Goal: Transaction & Acquisition: Purchase product/service

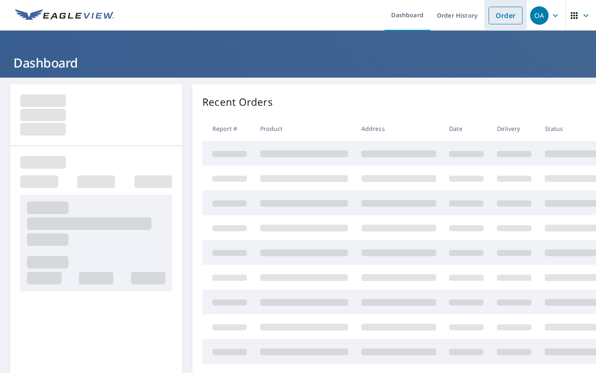
click at [499, 15] on link "Order" at bounding box center [506, 16] width 34 height 18
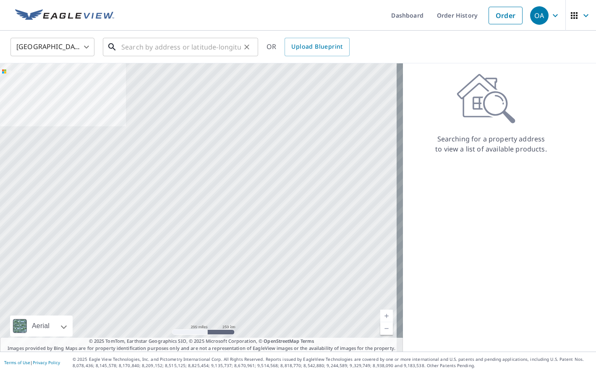
click at [196, 46] on input "text" at bounding box center [181, 47] width 120 height 24
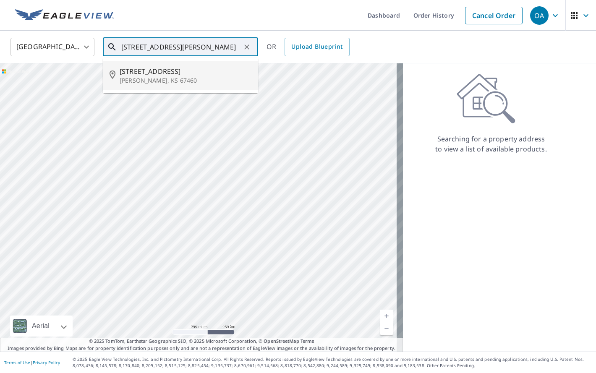
click at [181, 73] on span "[STREET_ADDRESS]" at bounding box center [186, 71] width 132 height 10
type input "[STREET_ADDRESS][PERSON_NAME]"
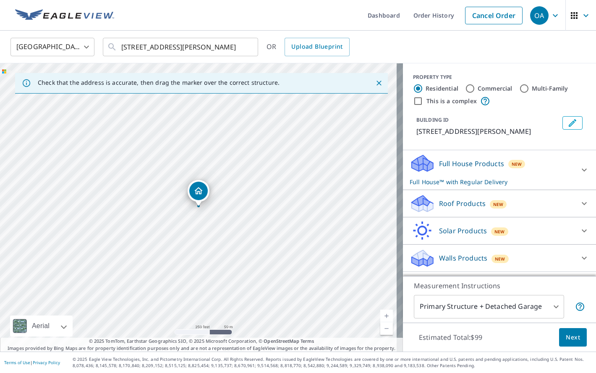
click at [459, 258] on p "Walls Products" at bounding box center [463, 258] width 48 height 10
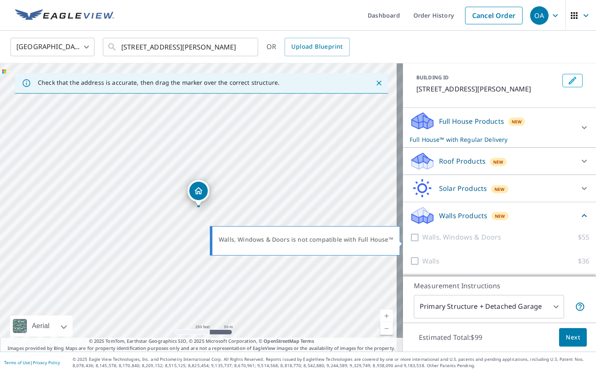
scroll to position [43, 0]
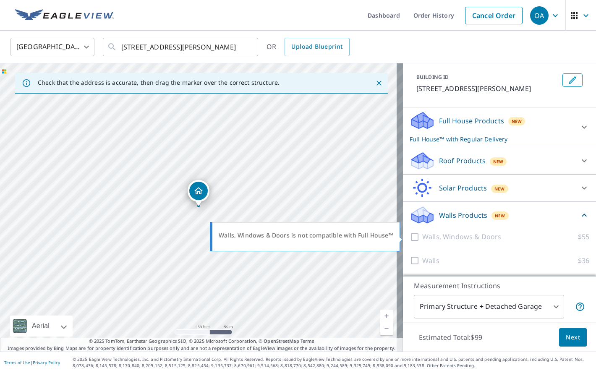
click at [443, 238] on p "Walls, Windows & Doors" at bounding box center [461, 237] width 79 height 10
click at [442, 126] on div "Full House Products New Full House™ with Regular Delivery" at bounding box center [492, 127] width 165 height 33
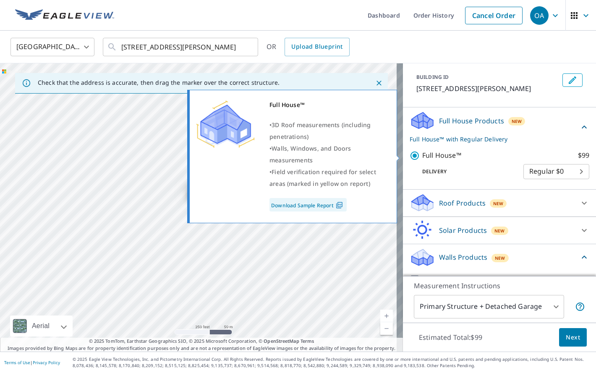
click at [427, 155] on p "Full House™" at bounding box center [441, 155] width 39 height 10
click at [422, 155] on input "Full House™ $99" at bounding box center [416, 156] width 13 height 10
checkbox input "false"
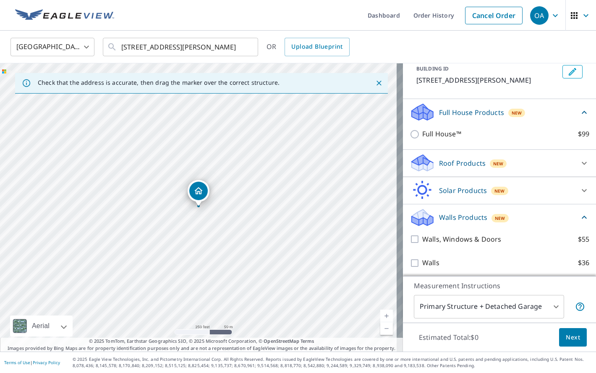
scroll to position [54, 0]
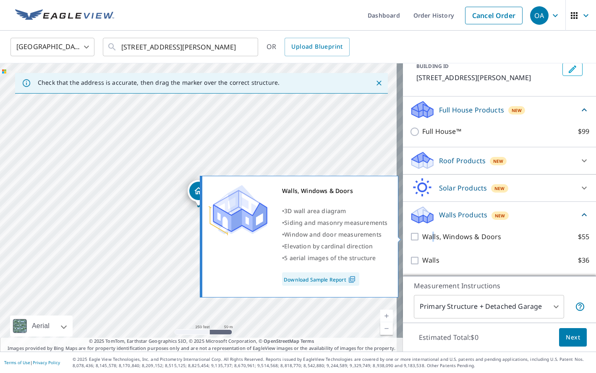
click at [427, 237] on p "Walls, Windows & Doors" at bounding box center [461, 237] width 79 height 10
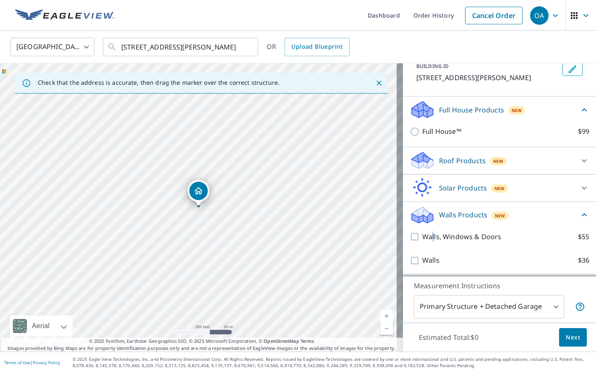
click at [569, 335] on span "Next" at bounding box center [573, 337] width 14 height 10
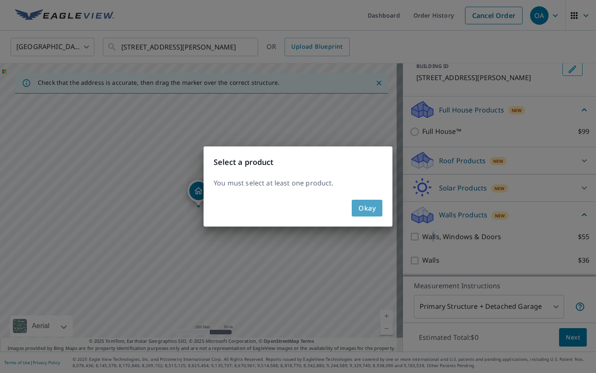
click at [365, 211] on span "Okay" at bounding box center [366, 208] width 17 height 12
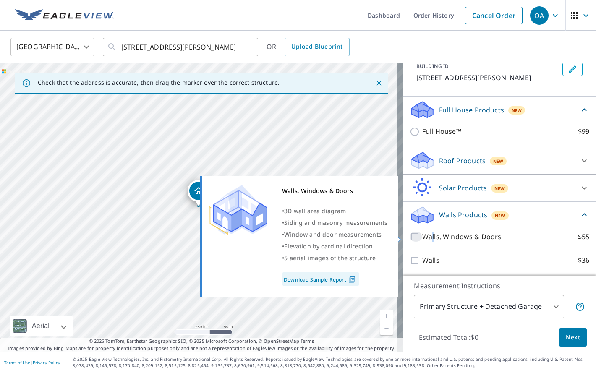
click at [410, 238] on input "Walls, Windows & Doors $55" at bounding box center [416, 237] width 13 height 10
checkbox input "true"
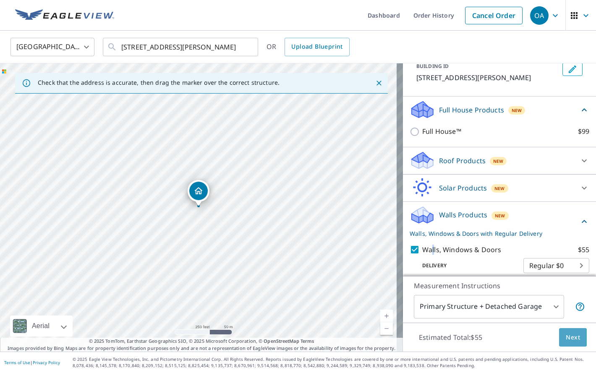
click at [566, 336] on span "Next" at bounding box center [573, 337] width 14 height 10
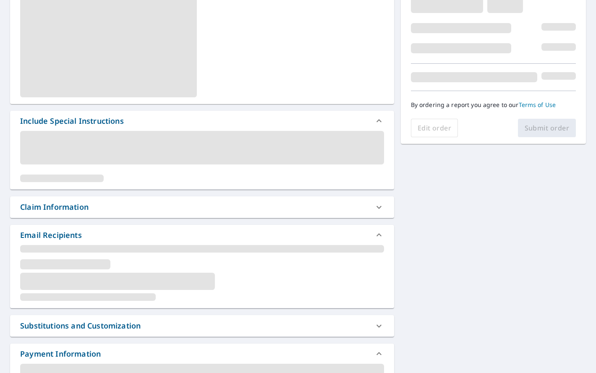
scroll to position [168, 0]
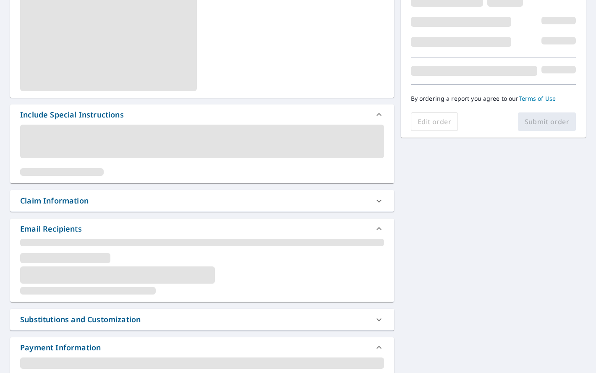
click at [129, 198] on div "Claim Information" at bounding box center [194, 200] width 349 height 11
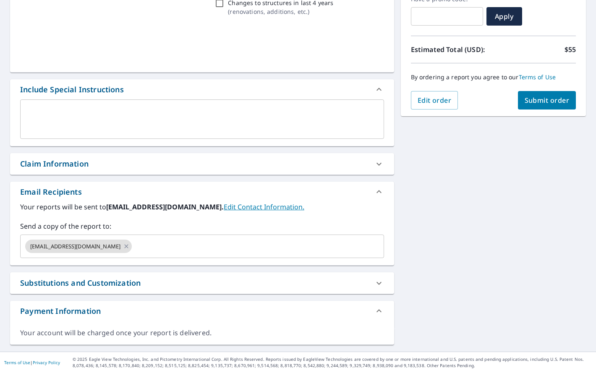
scroll to position [152, 0]
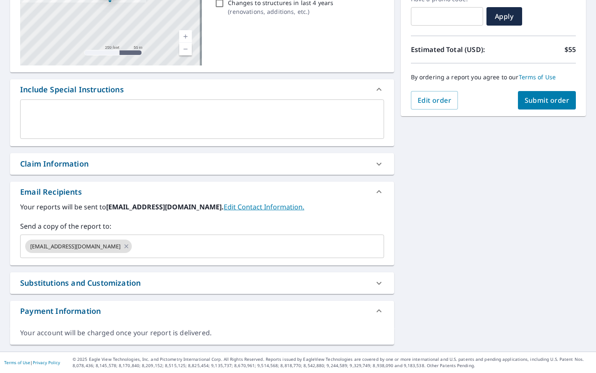
click at [84, 169] on div "Claim Information" at bounding box center [54, 163] width 68 height 11
checkbox input "true"
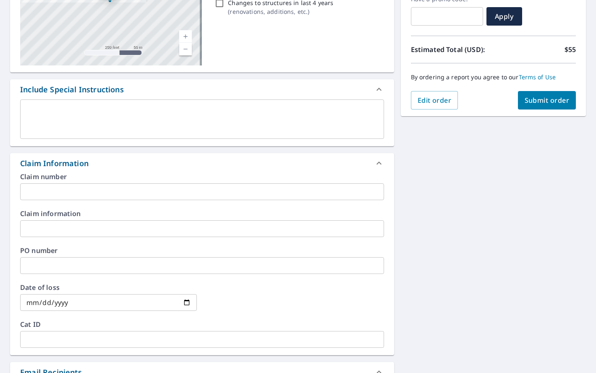
click at [100, 190] on input "text" at bounding box center [202, 191] width 364 height 17
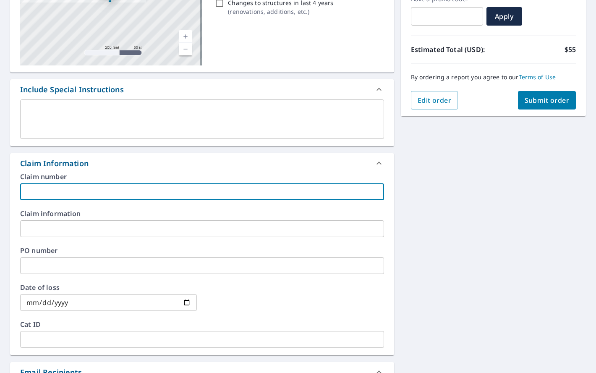
type input "K"
checkbox input "true"
type input "KC"
checkbox input "true"
type input "KCK"
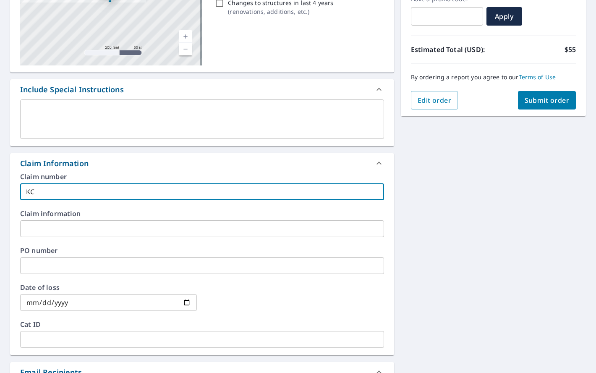
checkbox input "true"
type input "KCKS"
checkbox input "true"
type input "KCKS"
checkbox input "true"
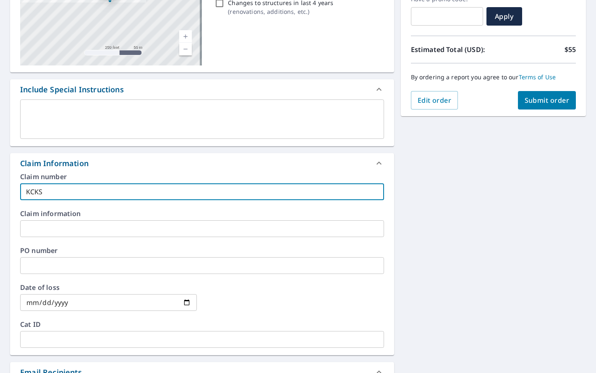
type input "KCKS 8"
checkbox input "true"
type input "KCKS 83"
checkbox input "true"
type input "KCKS 831"
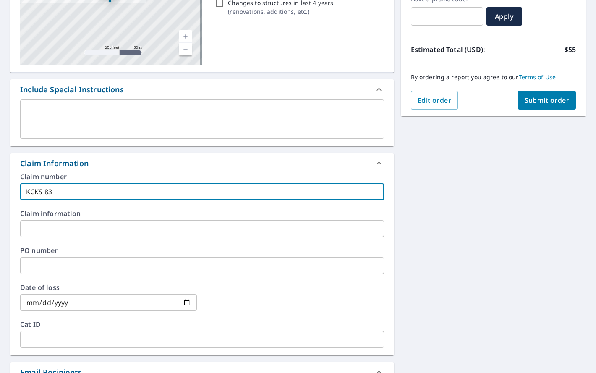
checkbox input "true"
type input "KCKS 8310"
checkbox input "true"
type input "KCKS 83104"
checkbox input "true"
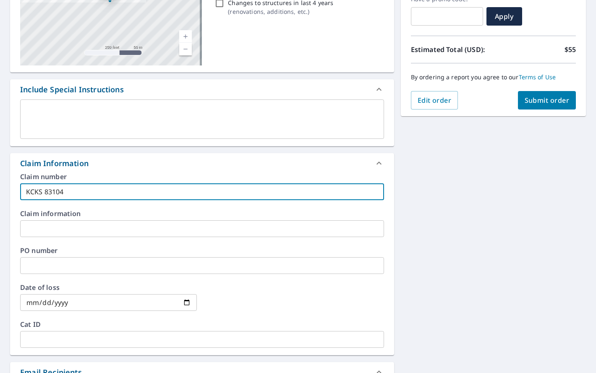
type input "KCKS 831041"
checkbox input "true"
drag, startPoint x: 104, startPoint y: 187, endPoint x: 29, endPoint y: 192, distance: 75.3
click at [29, 192] on input "KCKS 831041" at bounding box center [202, 191] width 364 height 17
click at [81, 189] on input "KCKS 831041" at bounding box center [202, 191] width 364 height 17
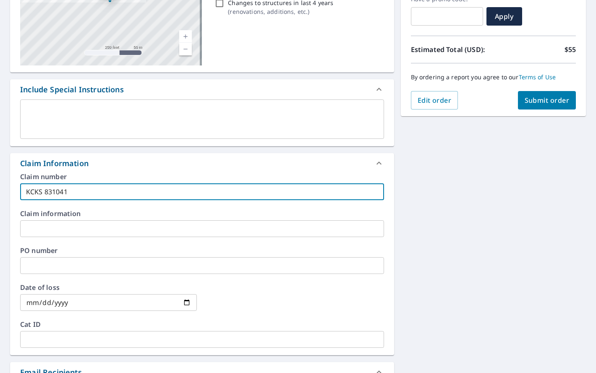
drag, startPoint x: 81, startPoint y: 194, endPoint x: 6, endPoint y: 199, distance: 74.9
click at [6, 198] on div "[STREET_ADDRESS][PERSON_NAME] A standard road map Aerial A detailed look from a…" at bounding box center [298, 229] width 596 height 606
type input "KCKS 831041"
click at [37, 234] on input "text" at bounding box center [202, 228] width 364 height 17
paste input "KCKS 831041"
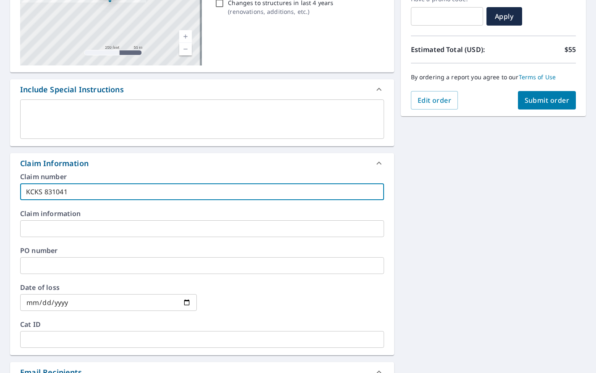
type input "KCKS 831041"
checkbox input "true"
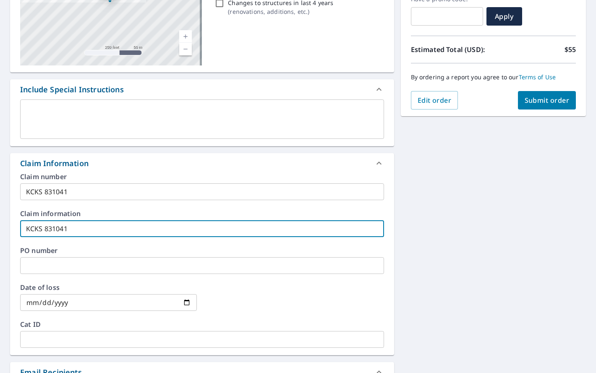
type input "KCKS 831041"
click at [534, 105] on span "Submit order" at bounding box center [547, 100] width 45 height 9
checkbox input "true"
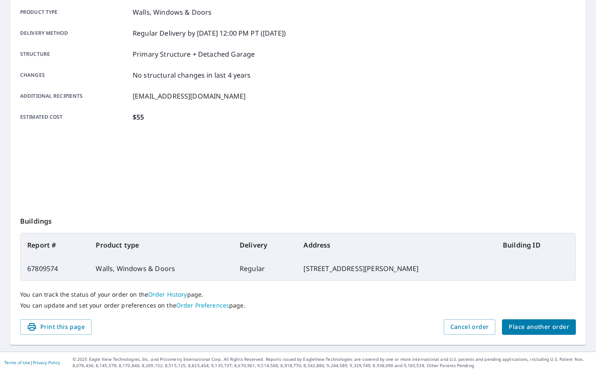
scroll to position [121, 0]
